Goal: Task Accomplishment & Management: Use online tool/utility

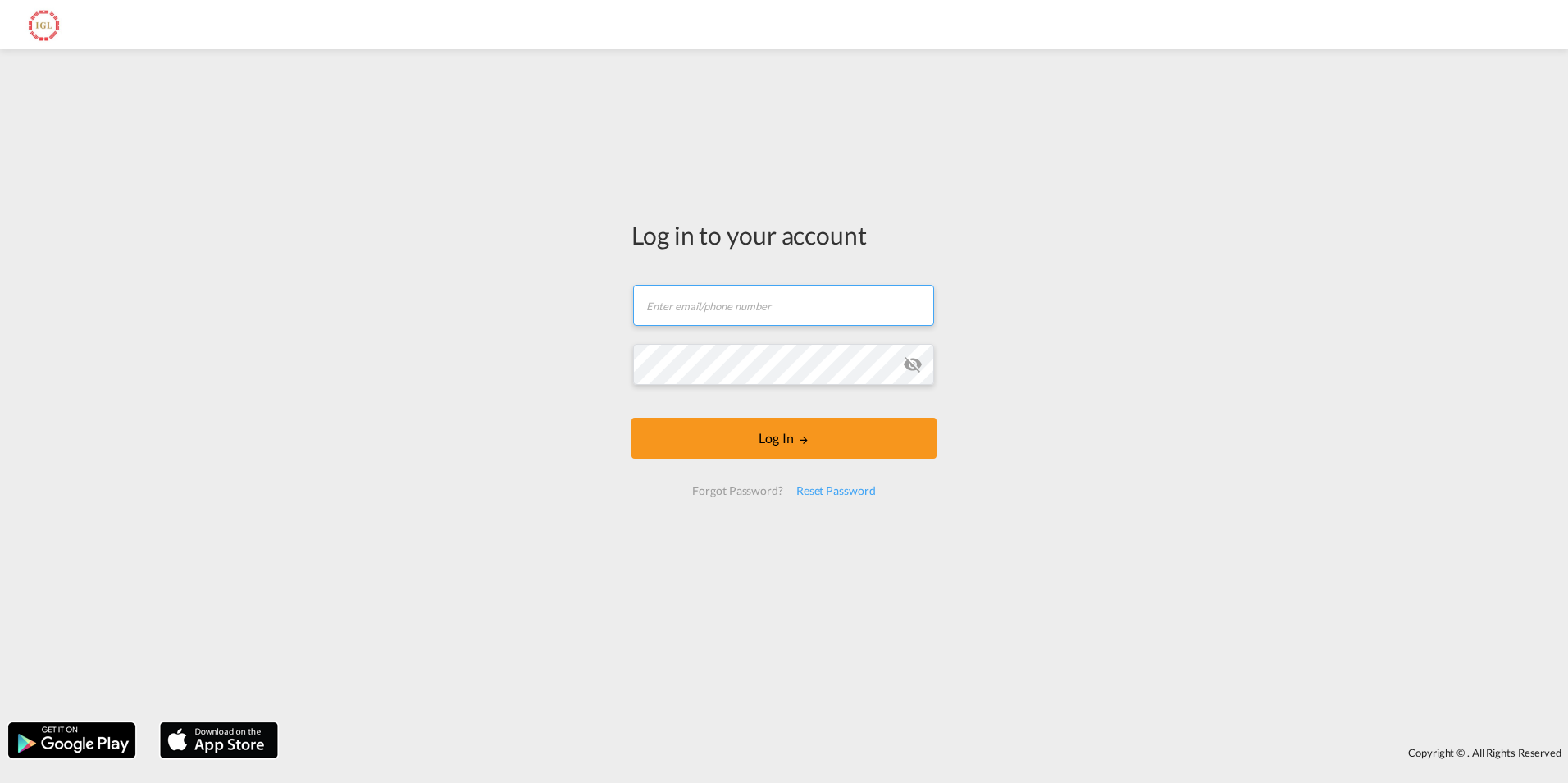
type input "[EMAIL_ADDRESS][DOMAIN_NAME]"
click at [609, 368] on div "Log in to your account [EMAIL_ADDRESS][DOMAIN_NAME] Log In Forgot Password? Res…" at bounding box center [784, 385] width 1568 height 656
click at [628, 361] on div "Log in to your account [EMAIL_ADDRESS][DOMAIN_NAME] Log In Forgot Password? Res…" at bounding box center [784, 364] width 329 height 614
click at [631, 417] on button "Log In" at bounding box center [784, 438] width 305 height 41
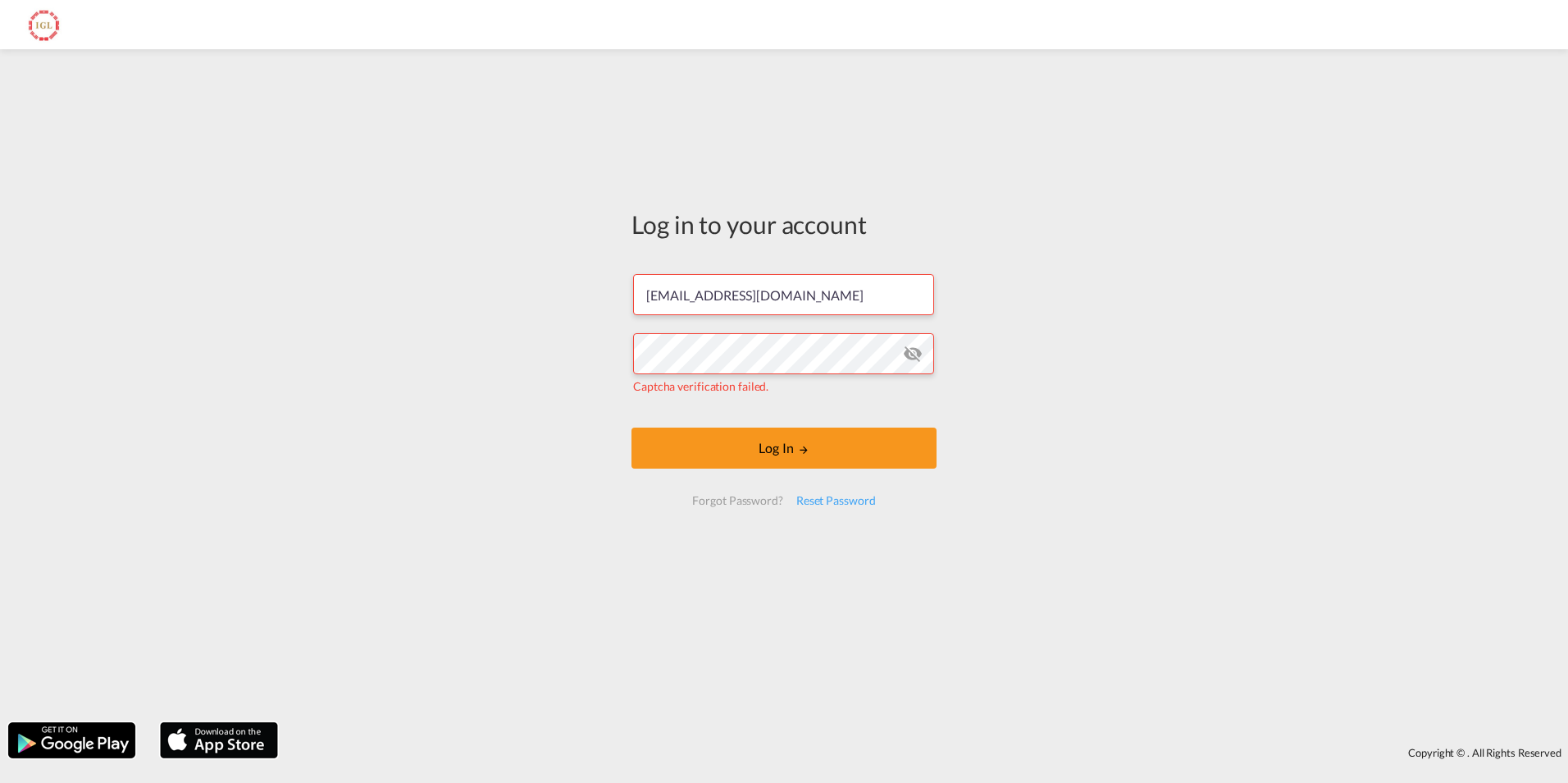
click at [1280, 353] on div "Log in to your account [EMAIL_ADDRESS][DOMAIN_NAME] Captcha verification failed…" at bounding box center [784, 385] width 1568 height 656
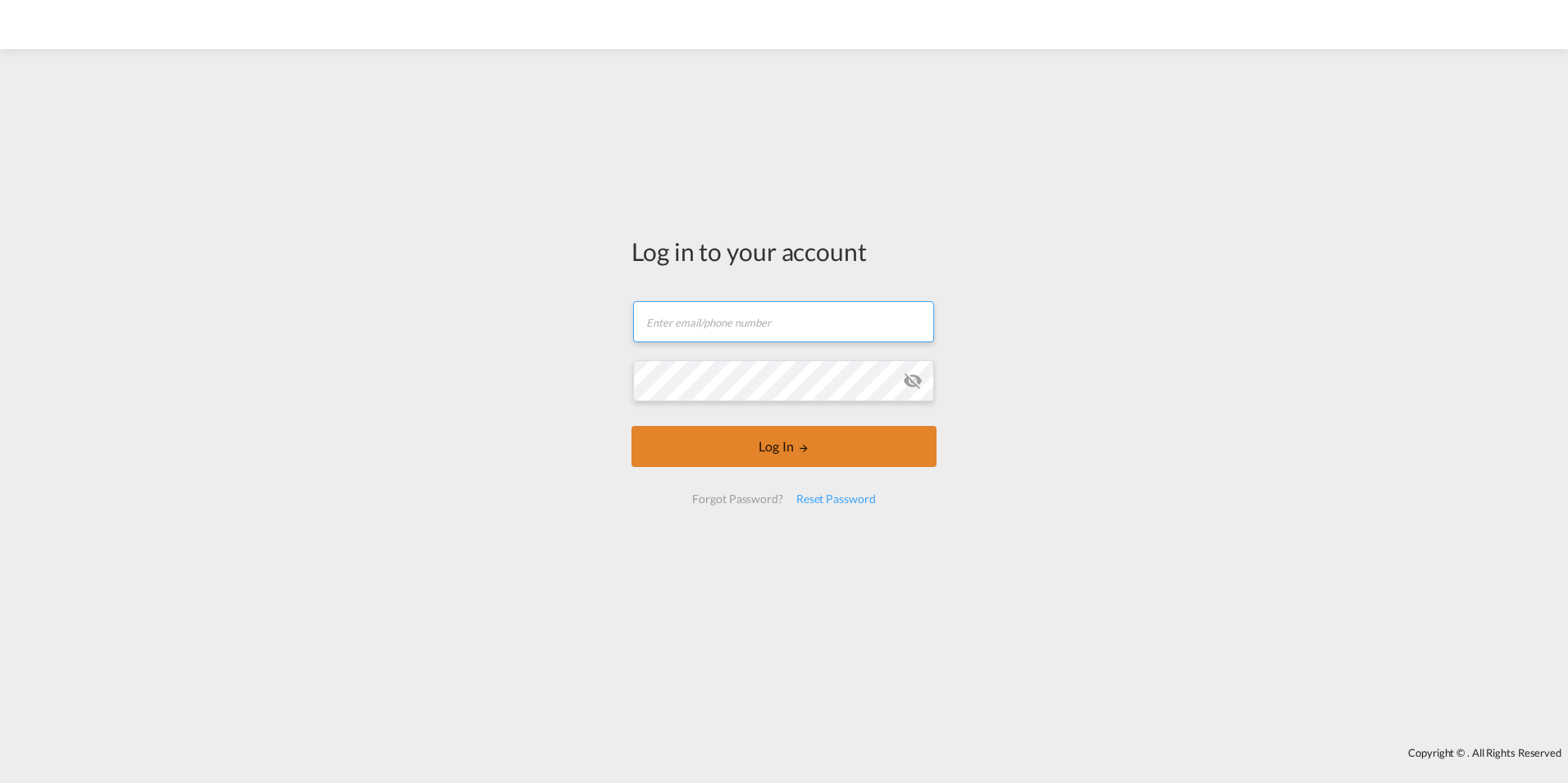
type input "[EMAIL_ADDRESS][DOMAIN_NAME]"
click at [861, 437] on button "Log In" at bounding box center [784, 446] width 305 height 41
